Goal: Information Seeking & Learning: Learn about a topic

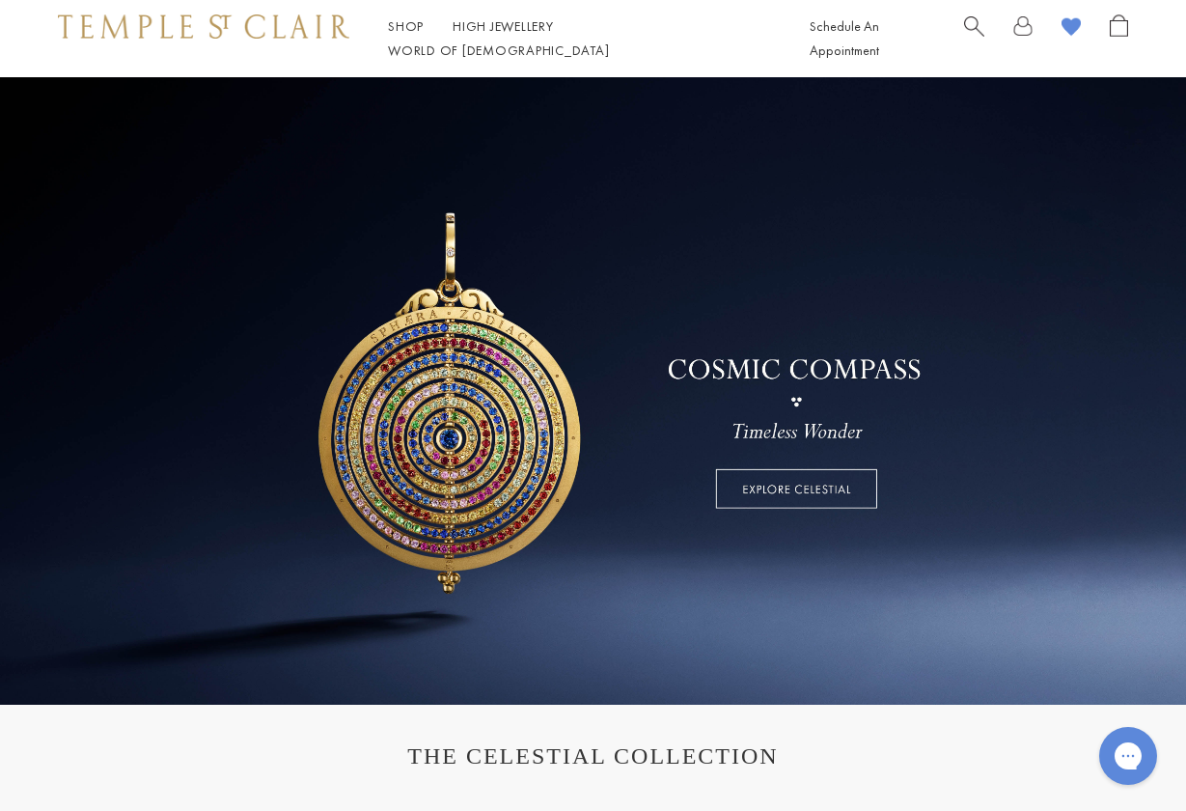
click at [800, 492] on link at bounding box center [593, 390] width 1186 height 627
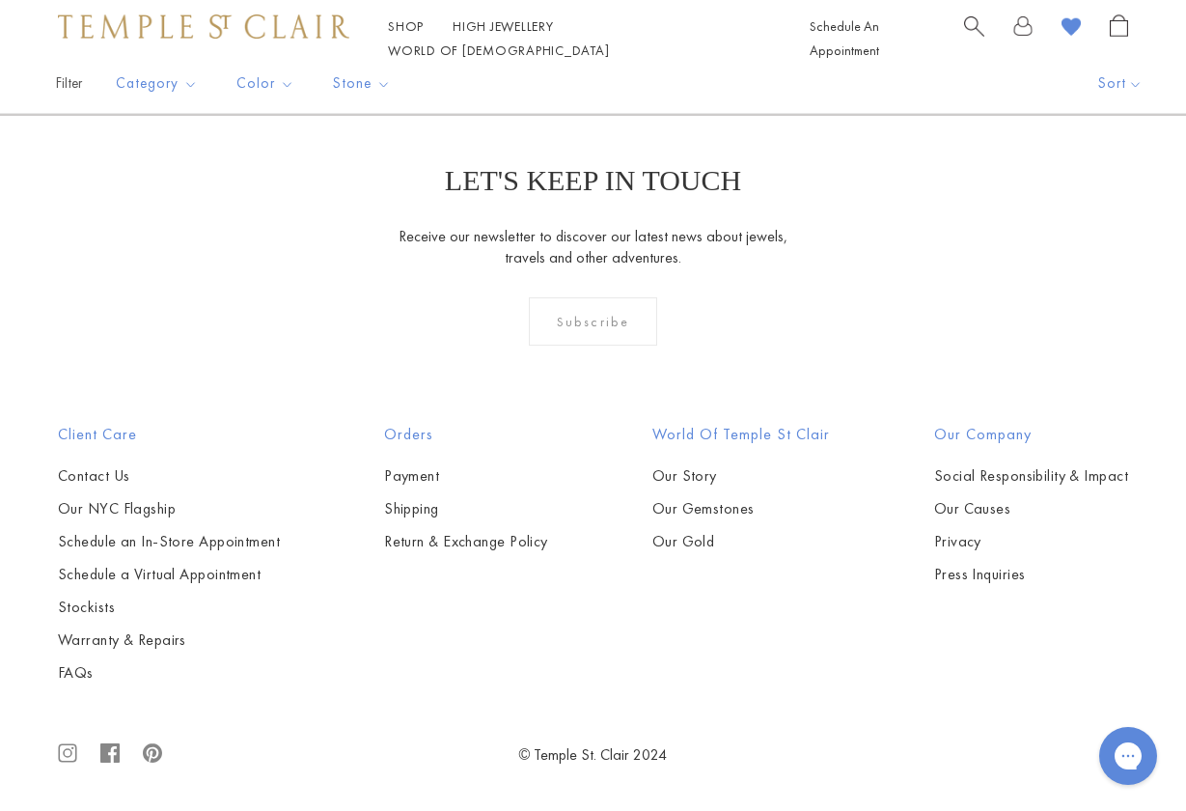
scroll to position [7106, 0]
click at [682, 37] on link at bounding box center [686, 10] width 60 height 53
click at [716, 37] on link at bounding box center [716, 10] width 60 height 53
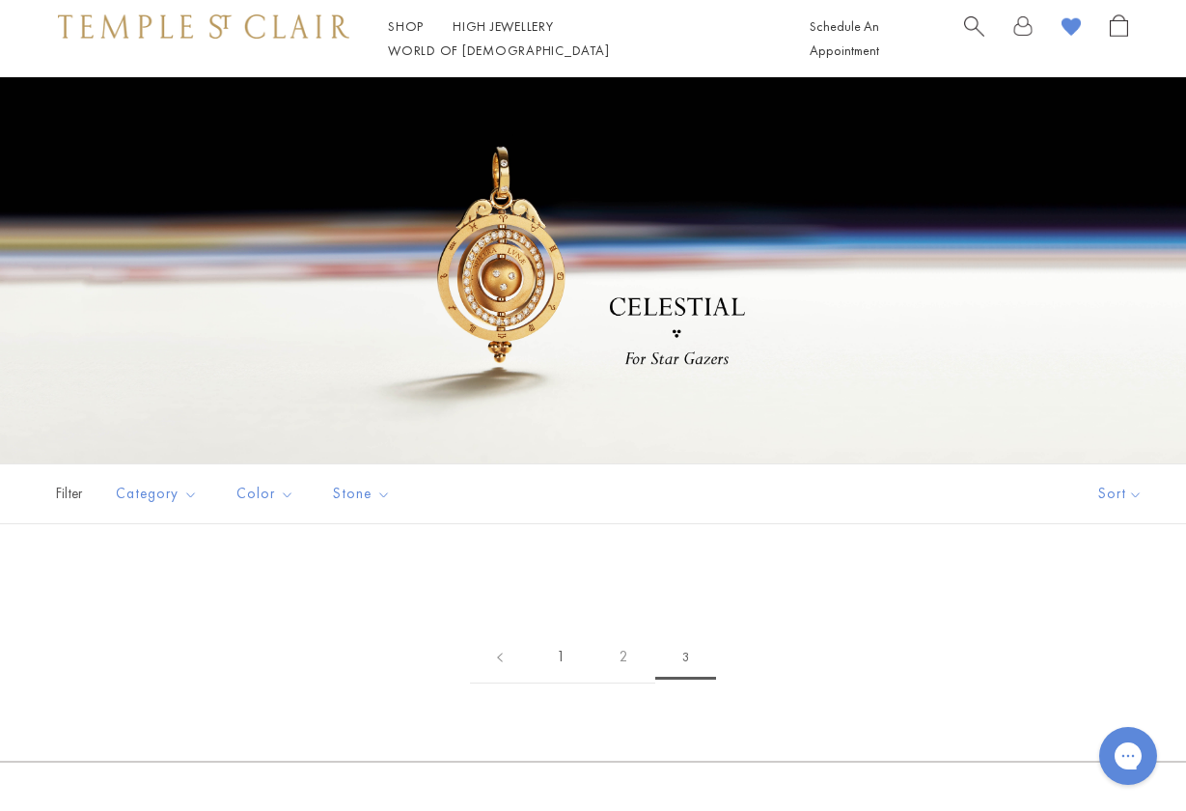
click at [564, 649] on link "1" at bounding box center [561, 656] width 63 height 53
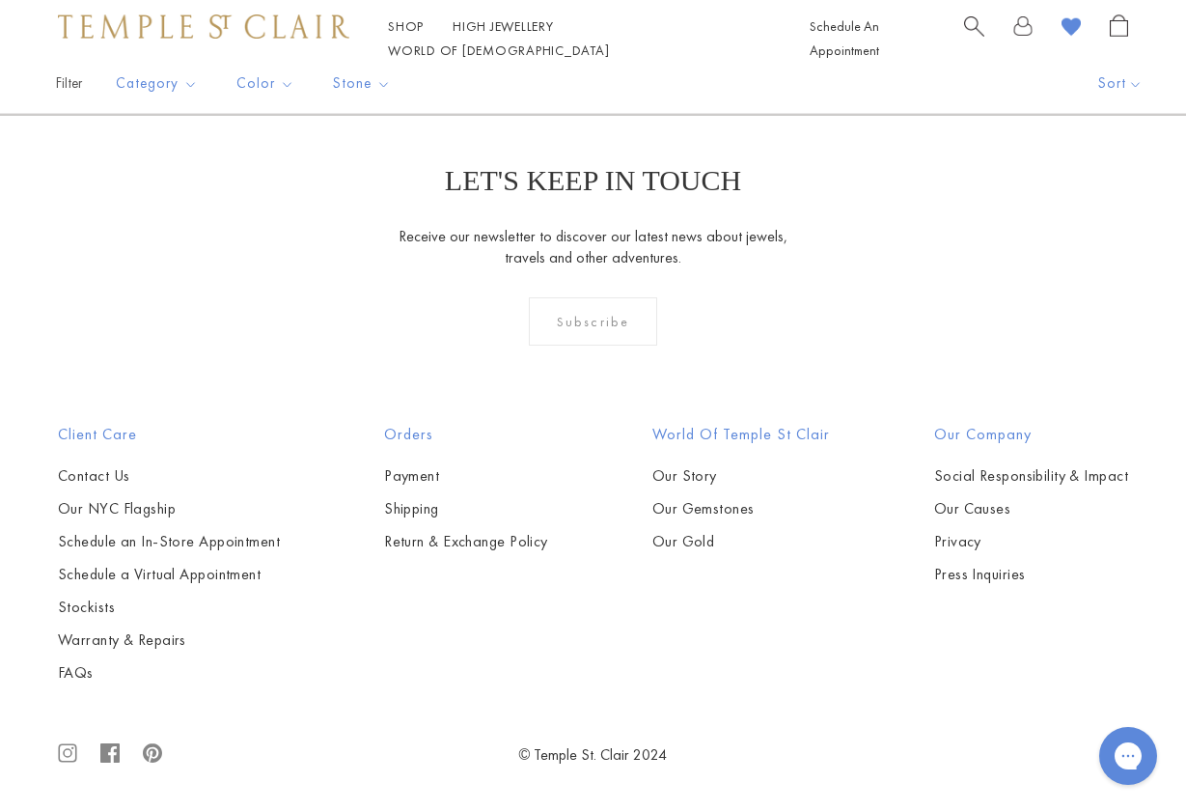
scroll to position [4976, 0]
click at [133, 299] on button "Rings" at bounding box center [205, 288] width 179 height 22
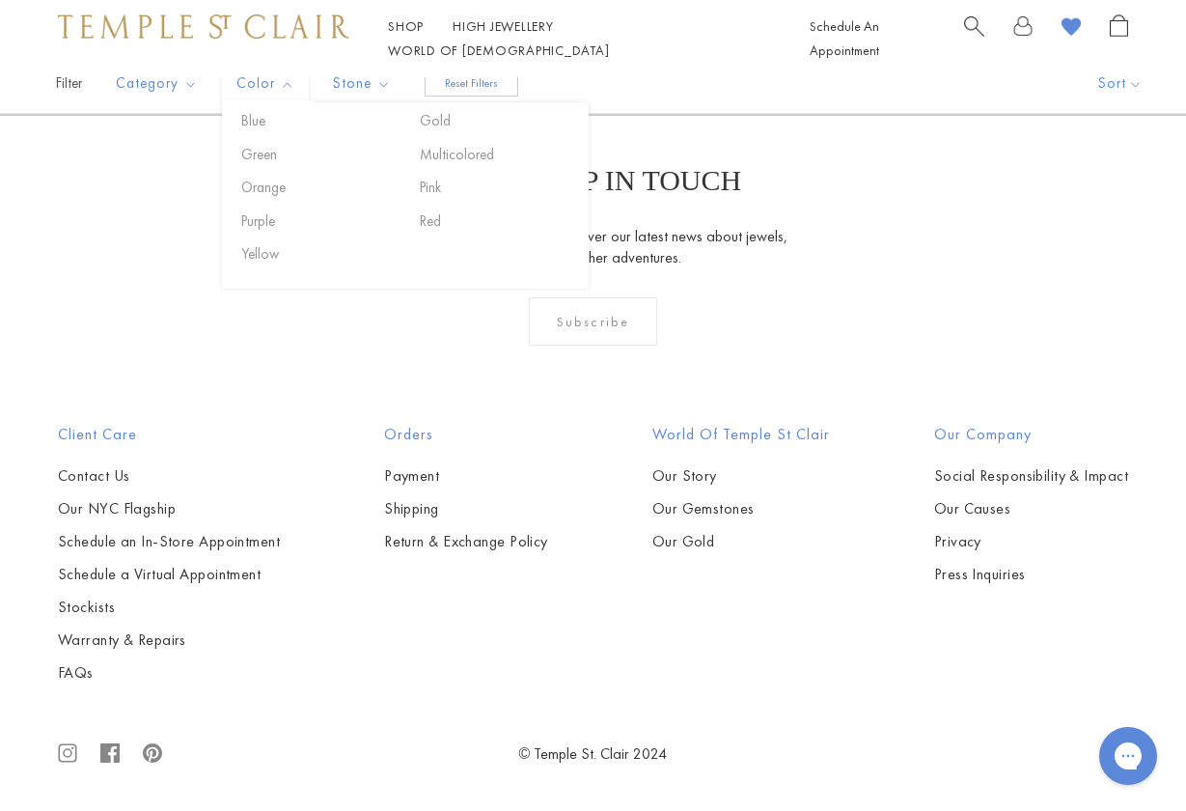
click at [470, 97] on button "Reset Filters" at bounding box center [472, 82] width 94 height 27
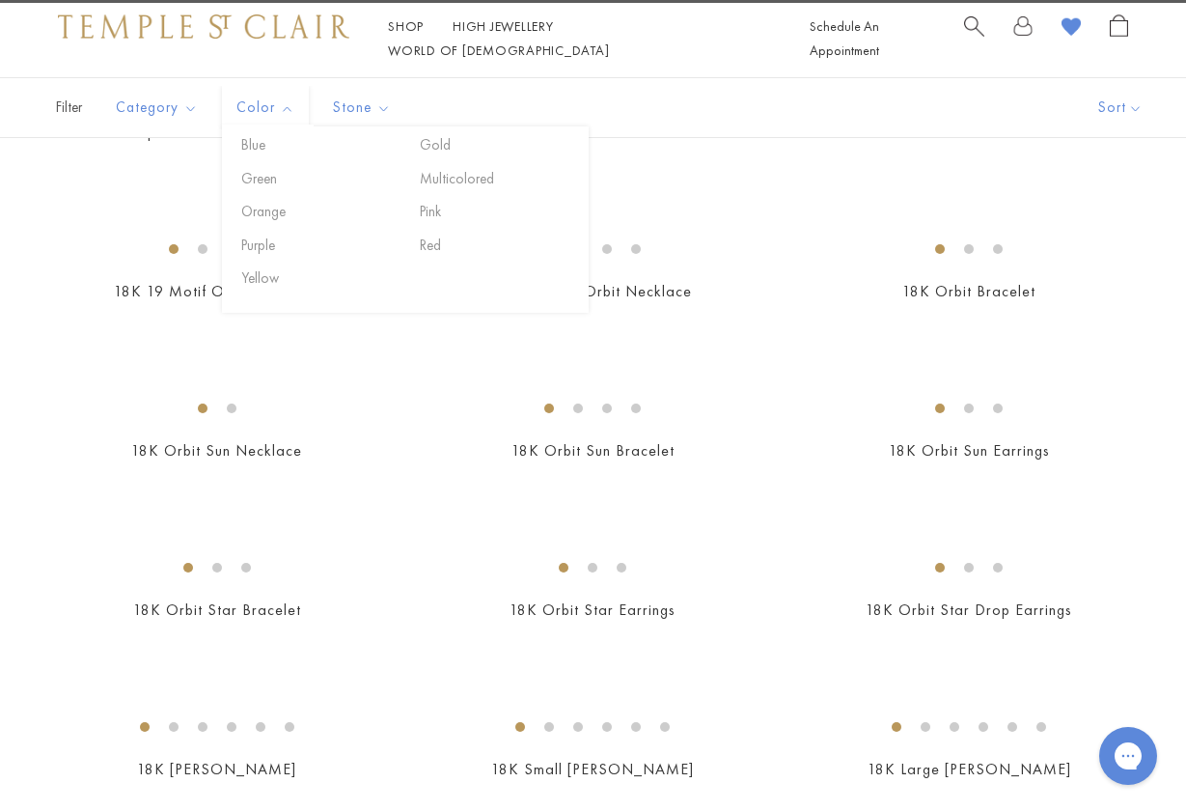
scroll to position [386, 0]
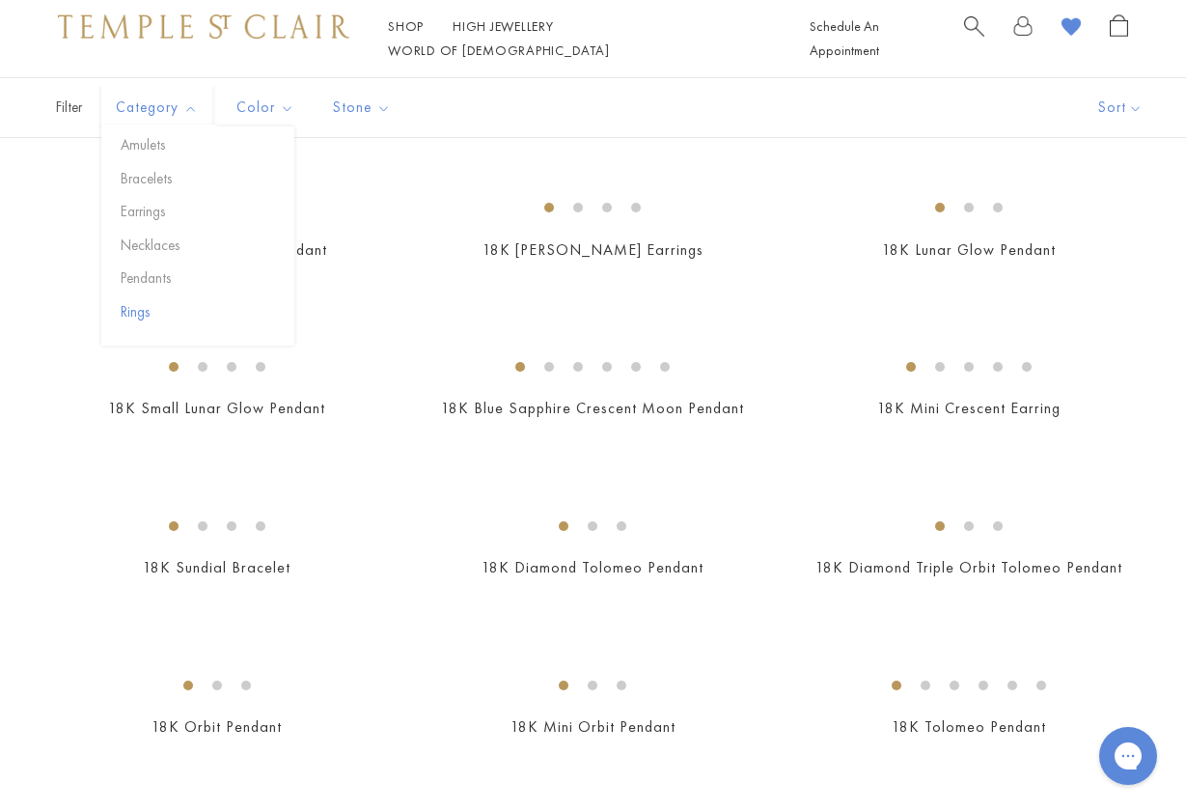
click at [124, 301] on button "Rings" at bounding box center [205, 312] width 179 height 22
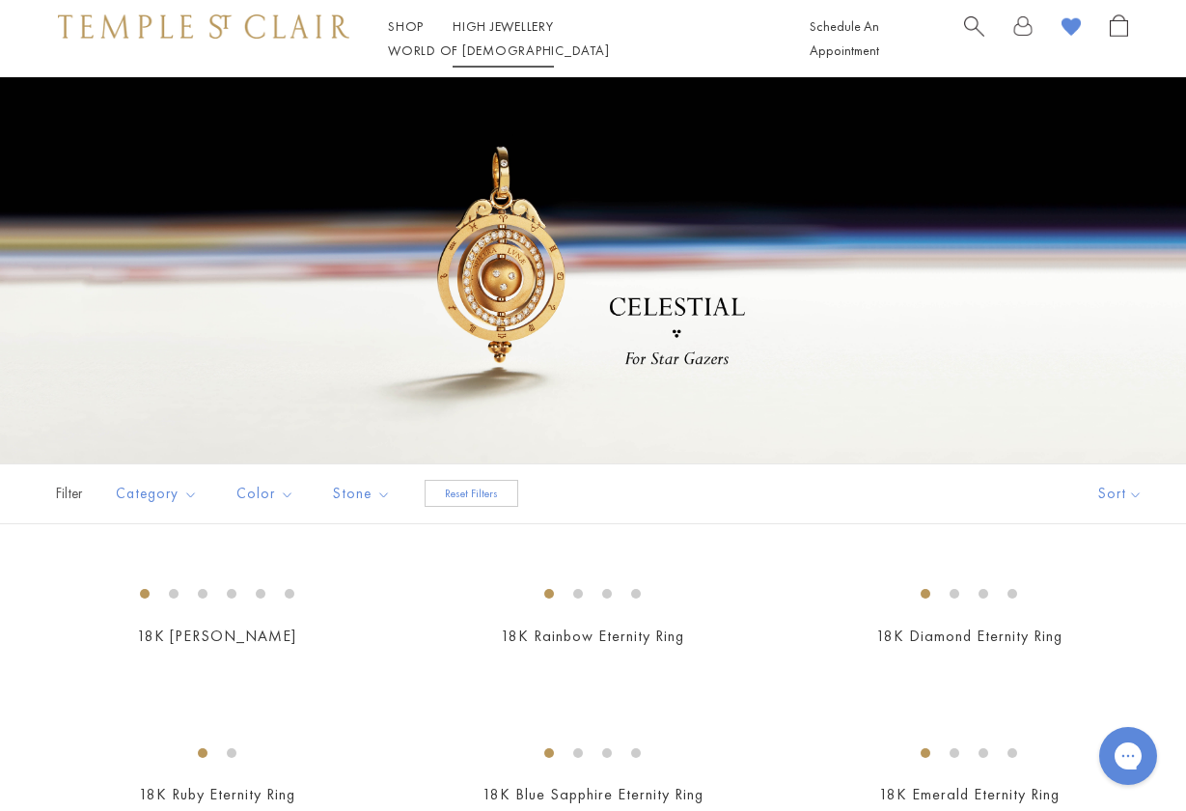
click at [496, 39] on li "High Jewellery High Jewellery" at bounding box center [503, 26] width 101 height 24
click at [496, 35] on link "High Jewellery High Jewellery" at bounding box center [503, 25] width 101 height 17
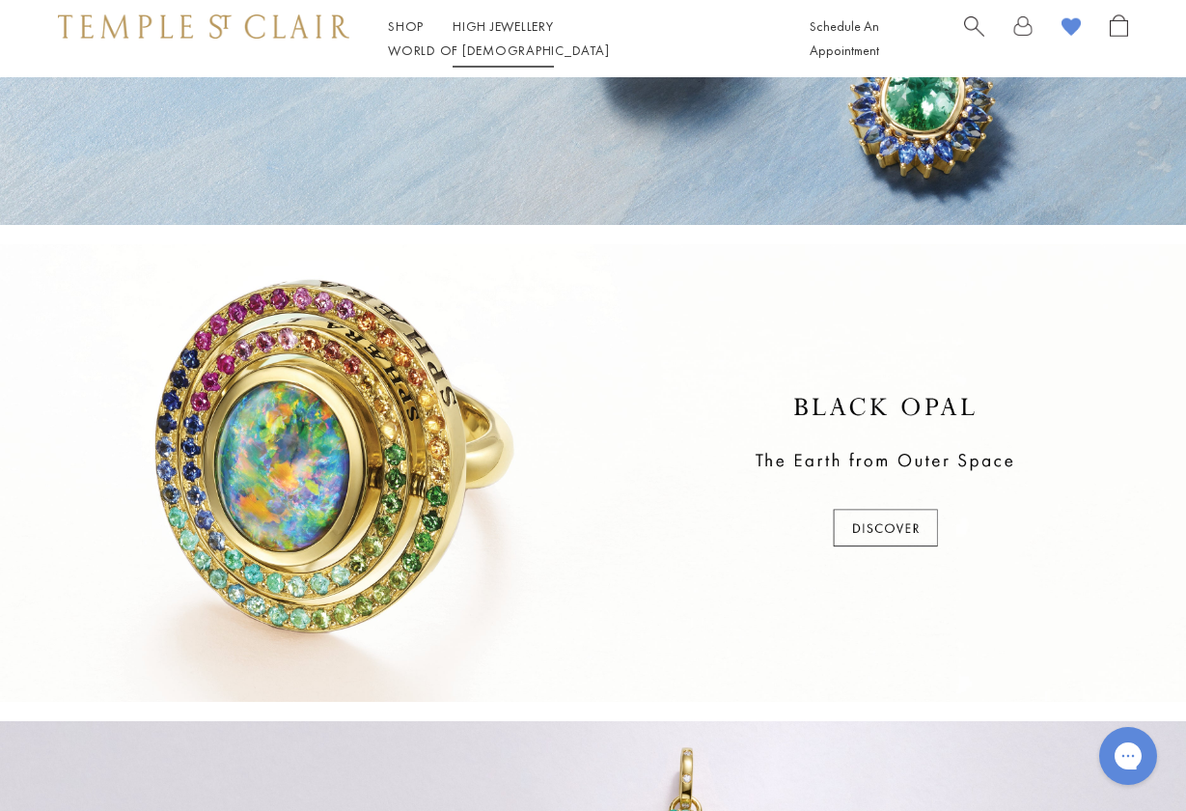
scroll to position [314, 0]
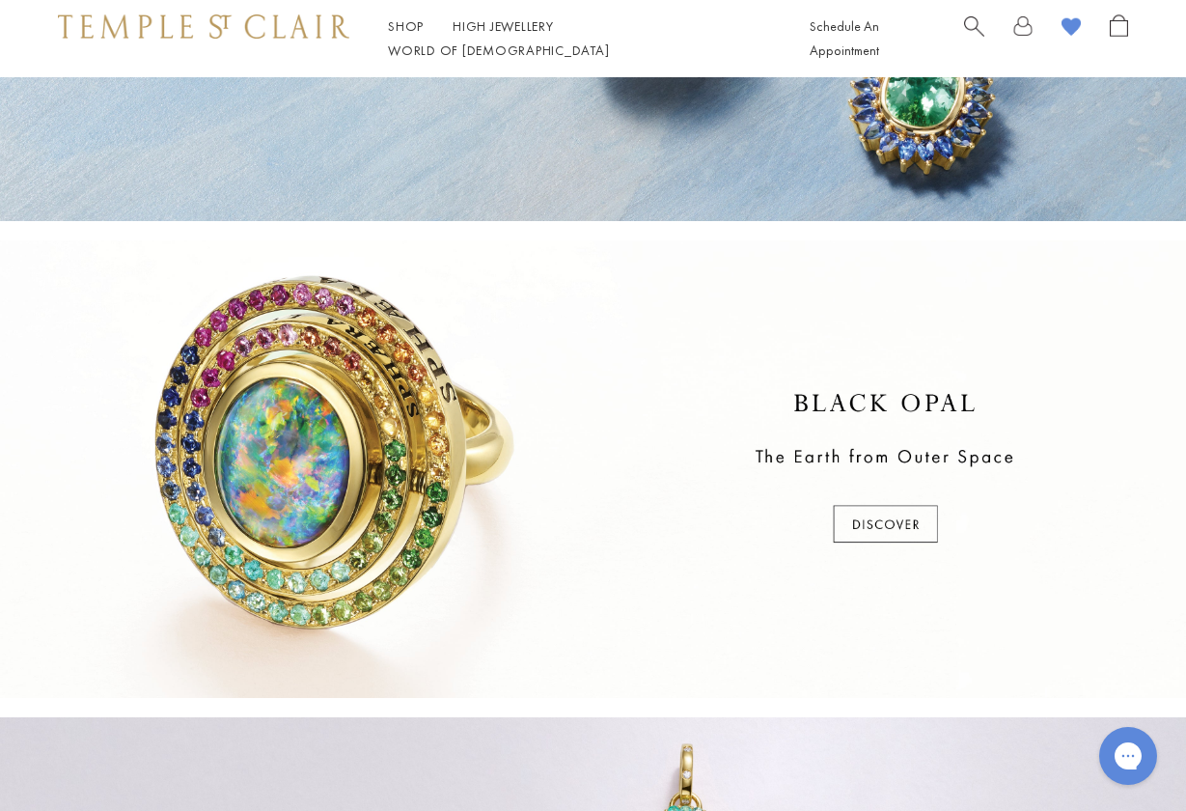
click at [852, 514] on div at bounding box center [593, 468] width 1186 height 457
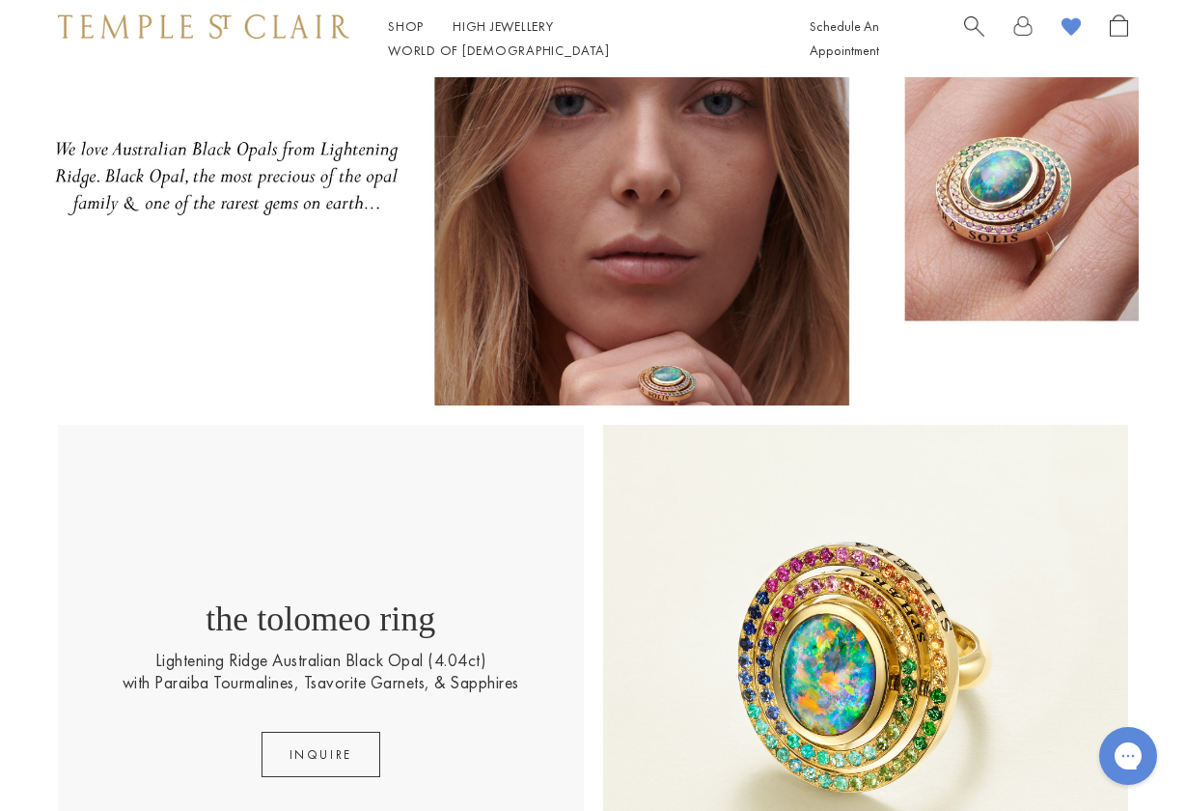
scroll to position [76, 0]
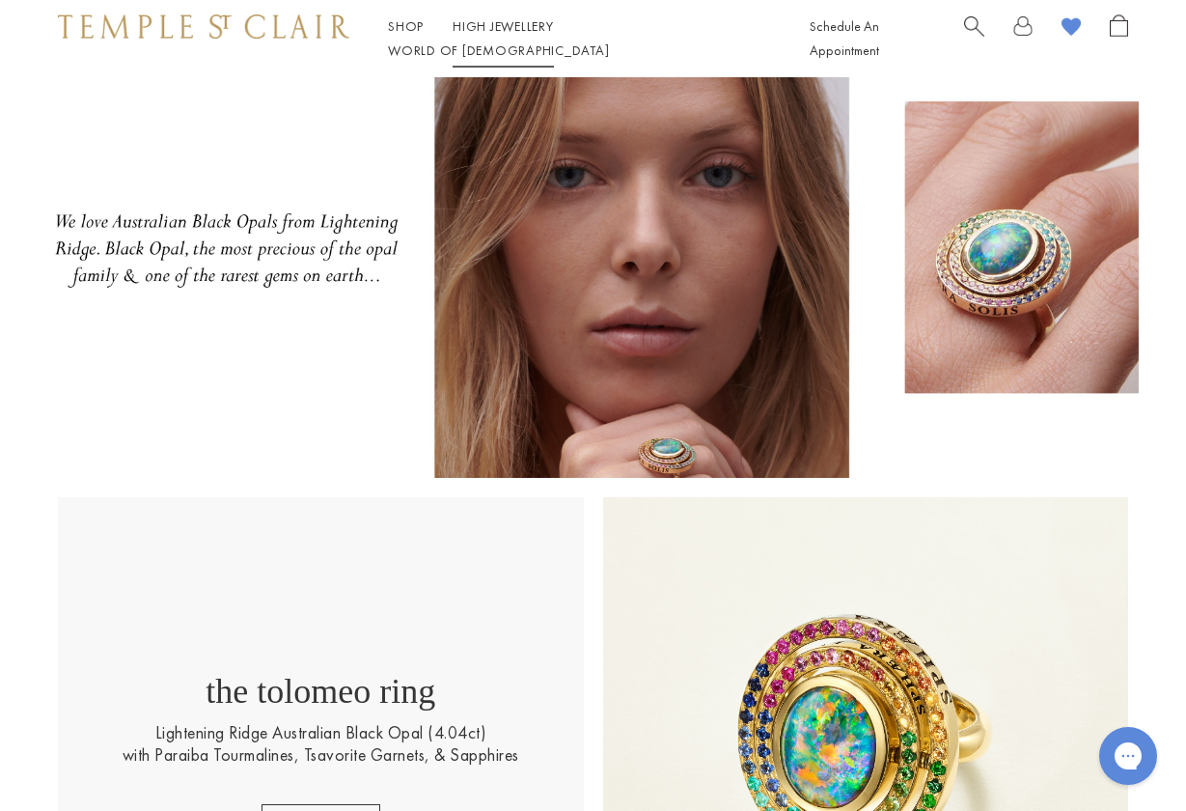
click at [530, 35] on link "High Jewellery High Jewellery" at bounding box center [503, 25] width 101 height 17
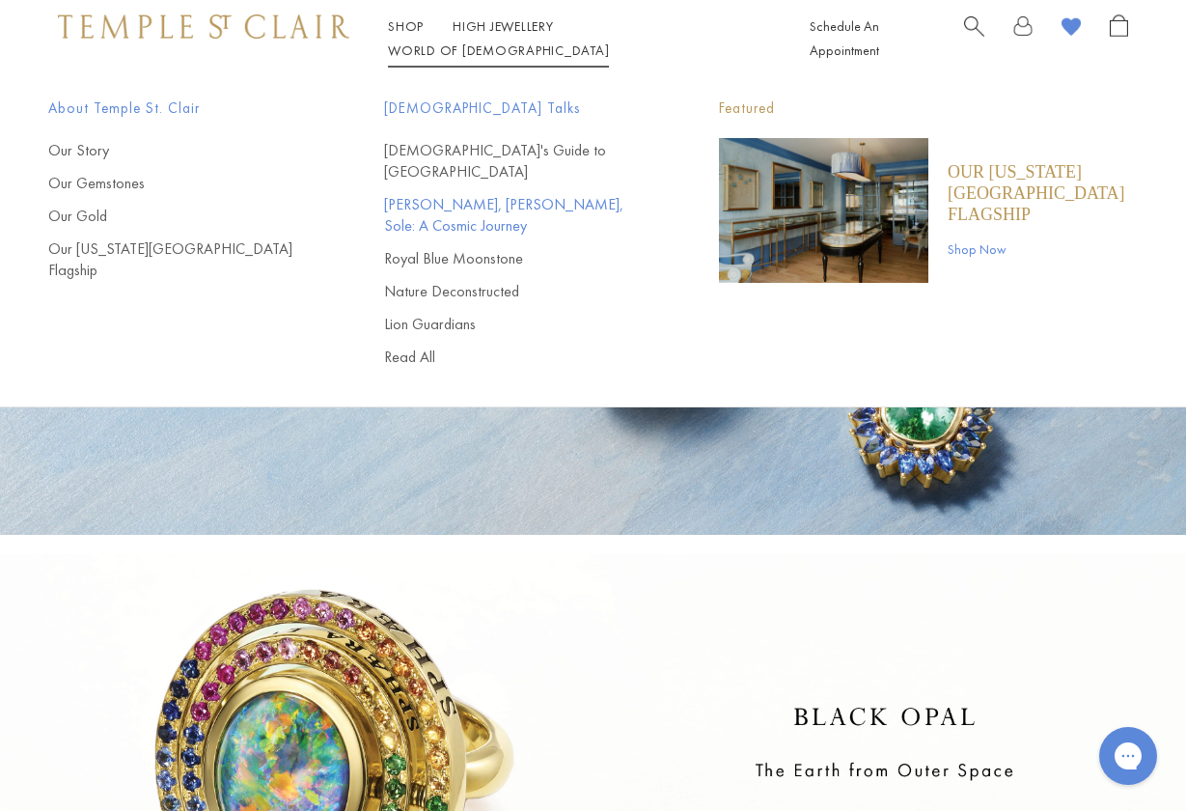
click at [479, 194] on link "[PERSON_NAME], [PERSON_NAME], Sole: A Cosmic Journey" at bounding box center [513, 215] width 259 height 42
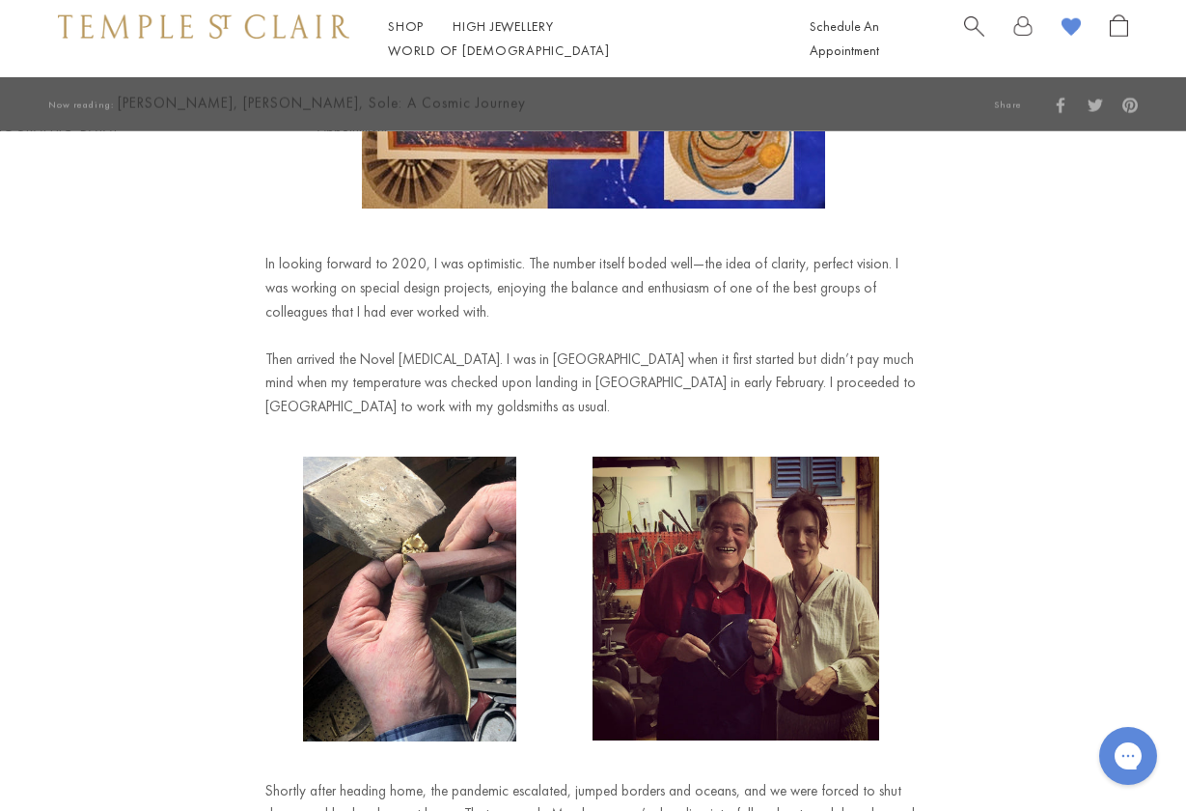
scroll to position [402, 0]
